Goal: Find specific page/section: Find specific page/section

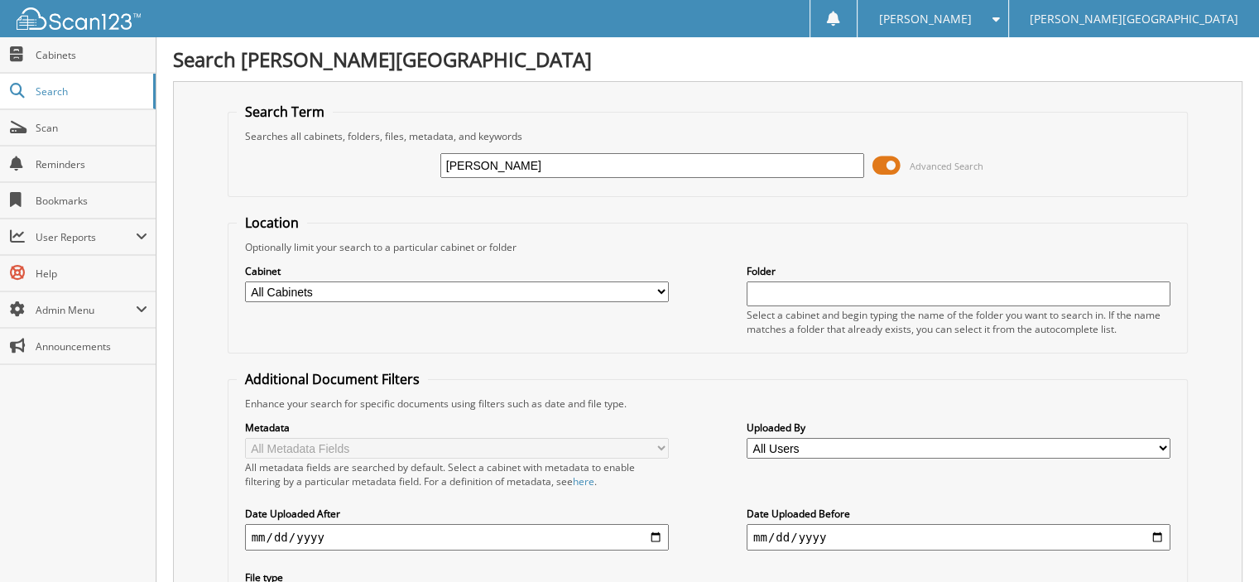
type input "[PERSON_NAME]"
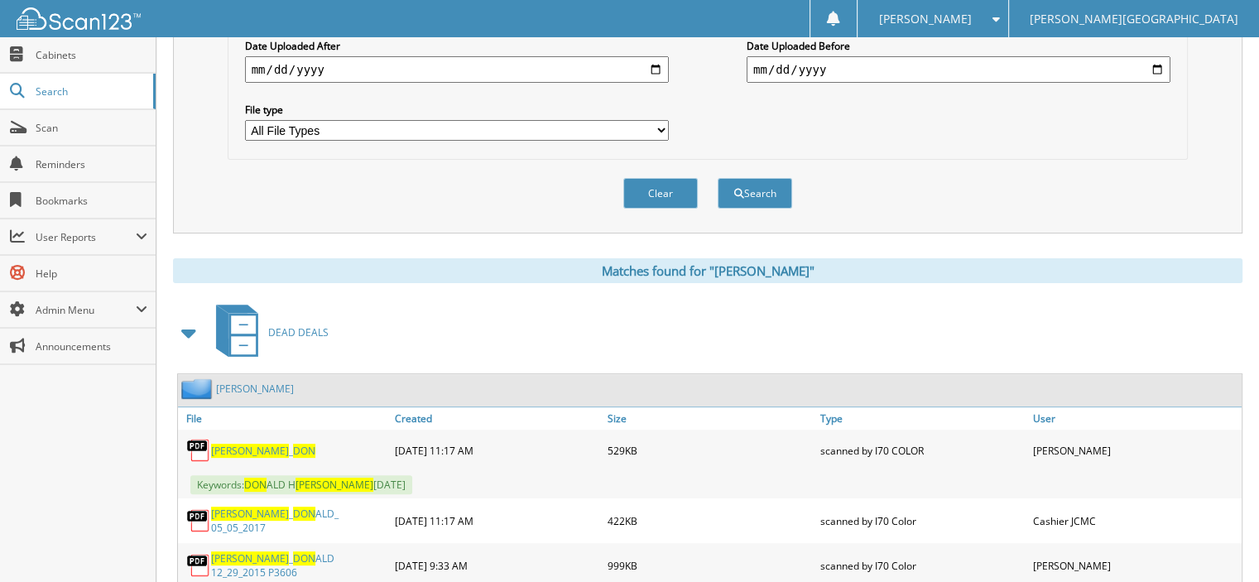
scroll to position [497, 0]
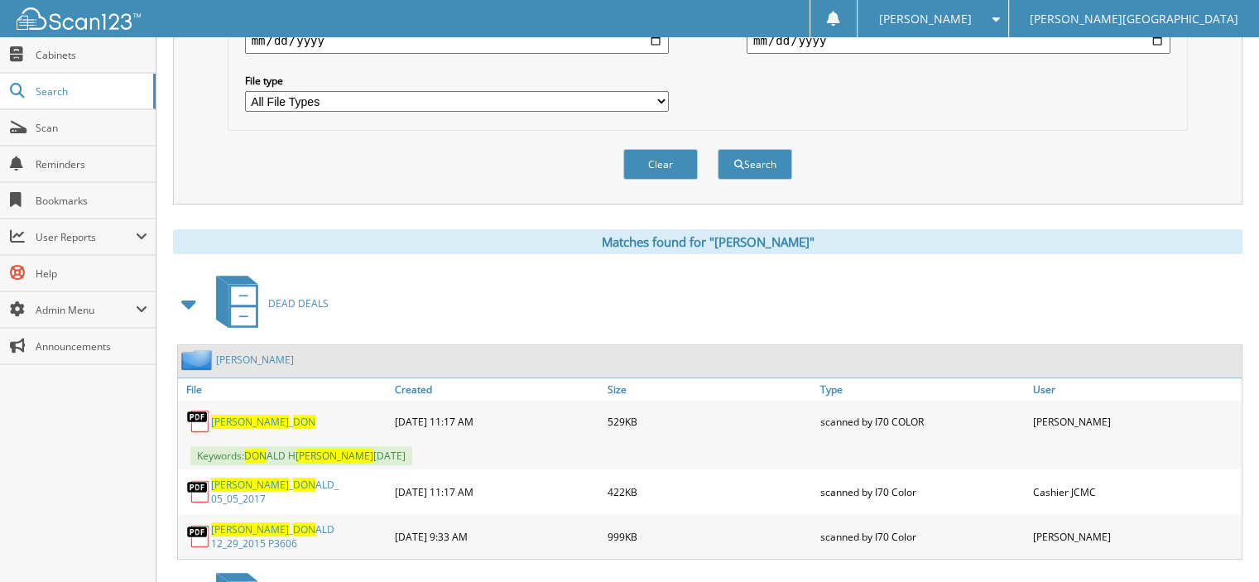
click at [178, 289] on span at bounding box center [189, 304] width 23 height 30
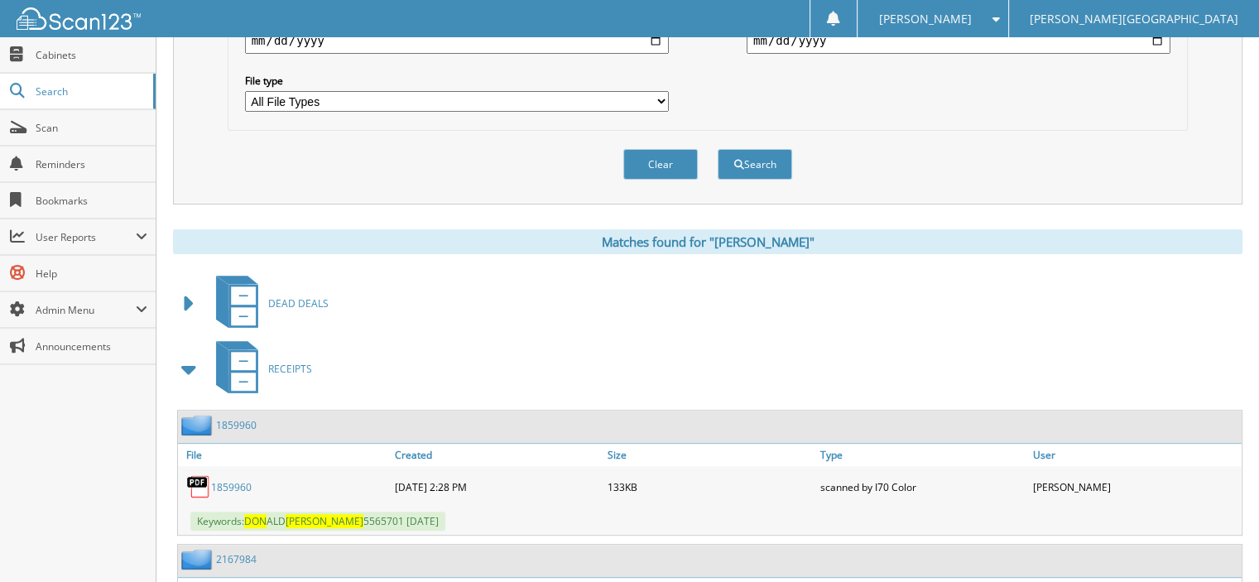
click at [189, 354] on span at bounding box center [189, 369] width 23 height 30
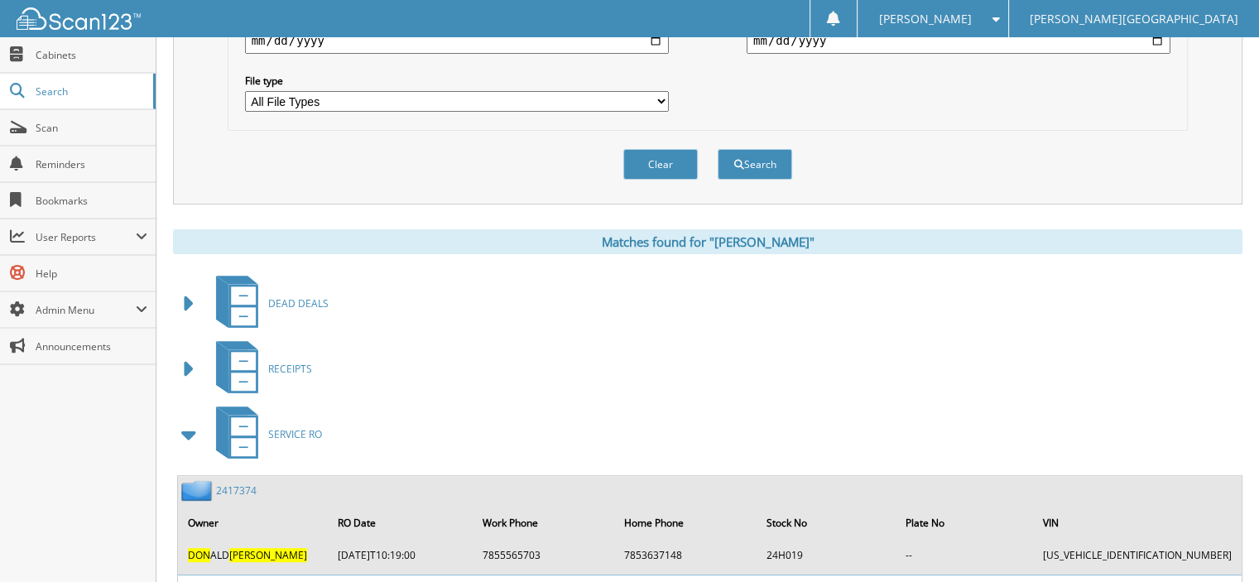
click at [191, 420] on span at bounding box center [189, 435] width 23 height 30
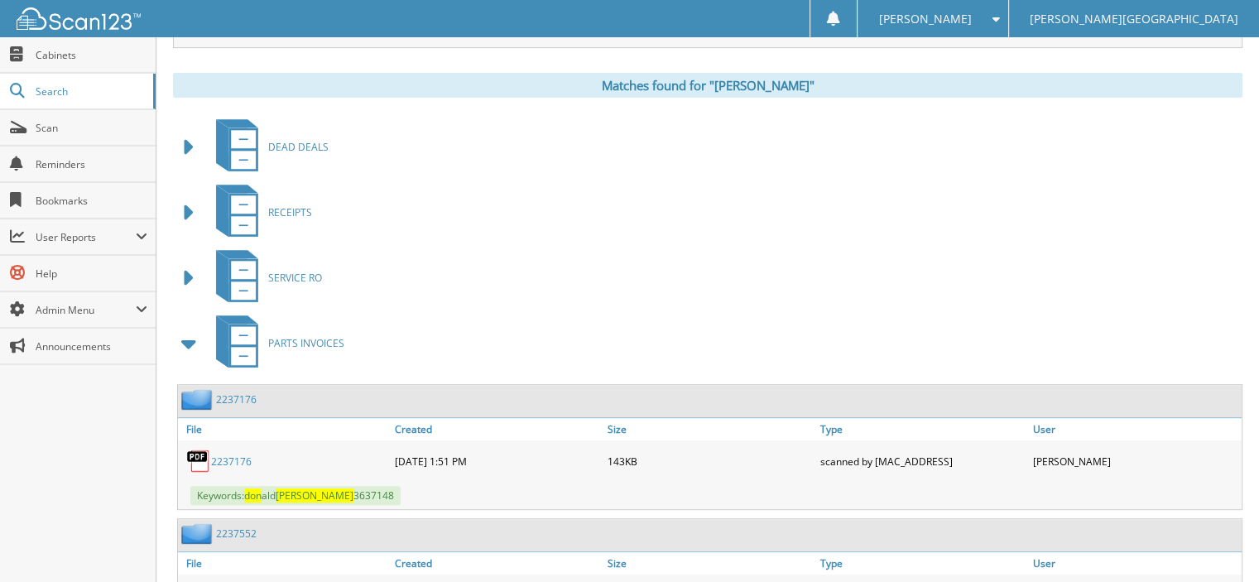
scroll to position [662, 0]
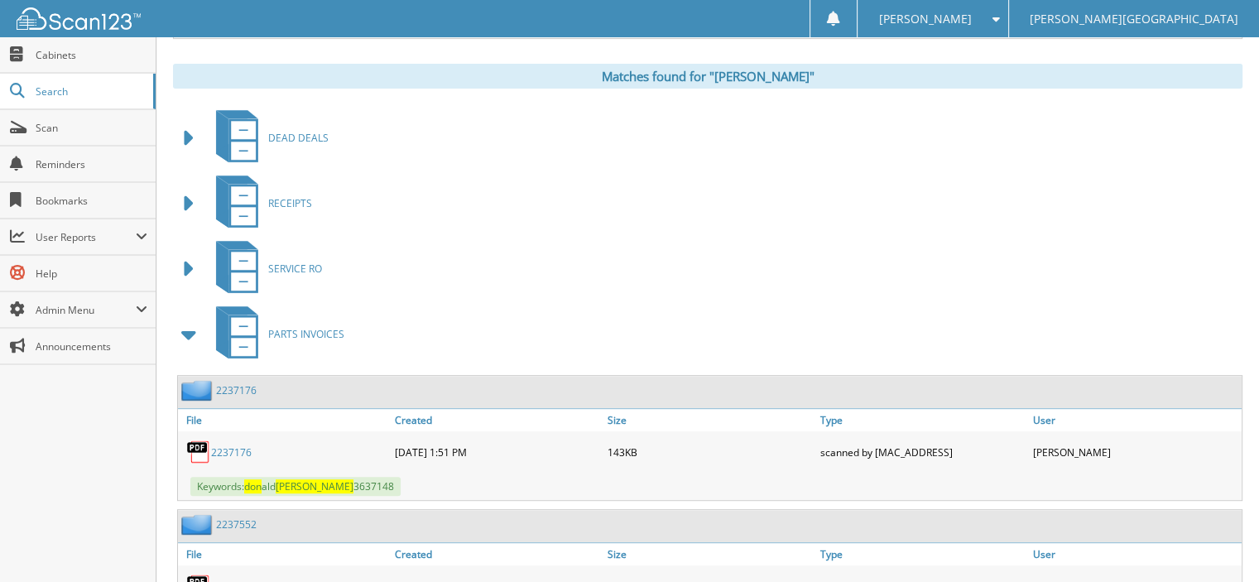
click at [190, 320] on span at bounding box center [189, 335] width 23 height 30
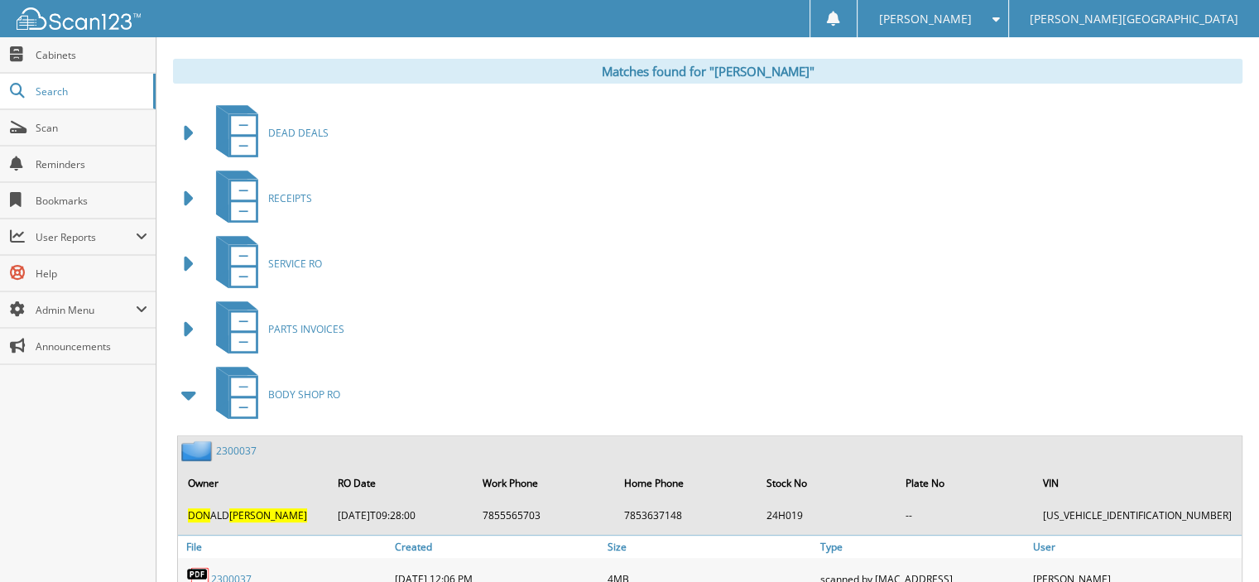
scroll to position [745, 0]
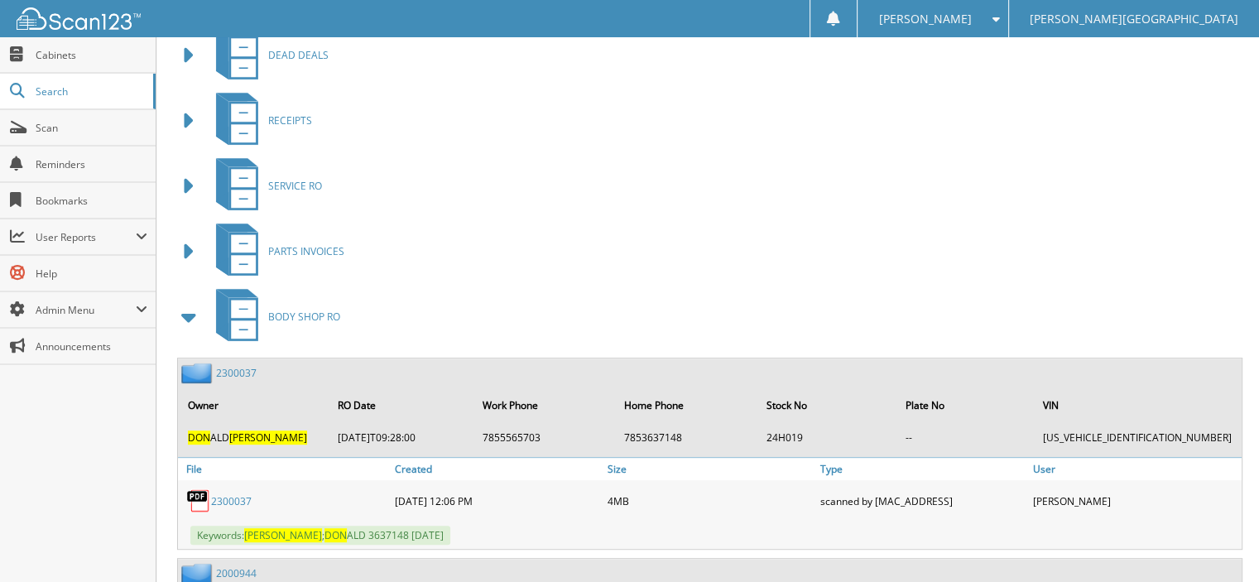
click at [185, 302] on span at bounding box center [189, 317] width 23 height 30
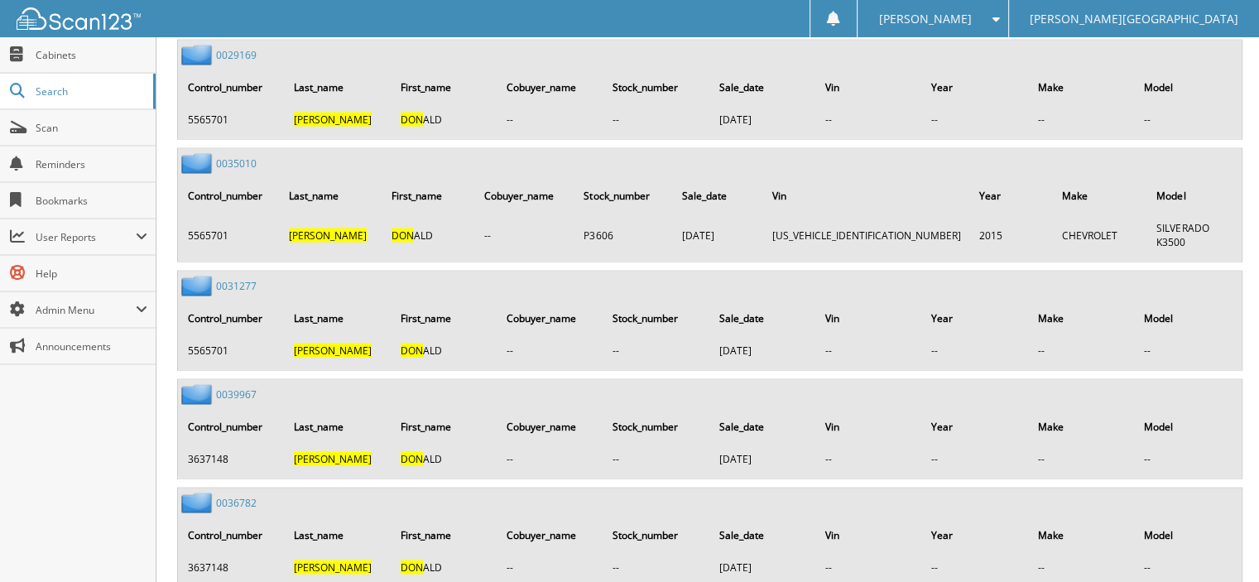
scroll to position [3674, 0]
